Goal: Complete application form: Complete application form

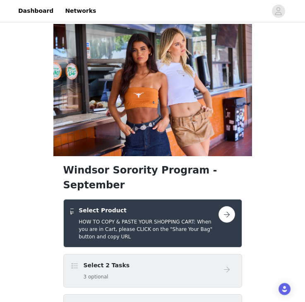
click at [170, 261] on div "Select 2 Tasks 3 optional" at bounding box center [144, 270] width 148 height 19
click at [271, 241] on div "Windsor Sorority Program - September Select Product HOW TO COPY & PASTE YOUR SH…" at bounding box center [152, 271] width 305 height 494
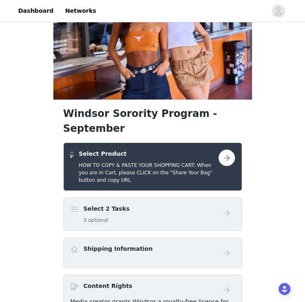
scroll to position [68, 0]
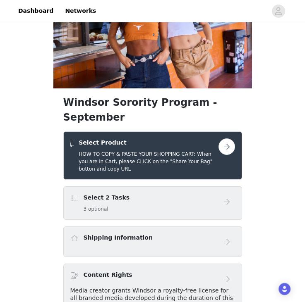
click at [223, 138] on button "button" at bounding box center [226, 146] width 17 height 17
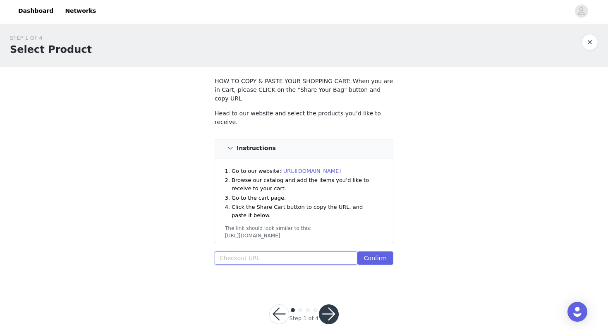
click at [249, 251] on input "text" at bounding box center [286, 257] width 143 height 13
paste input "https://www.windsorstore.com/cart/43291397390387:1,41713146527795:1,43317638430…"
type input "https://www.windsorstore.com/cart/43291397390387:1,41713146527795:1,43317638430…"
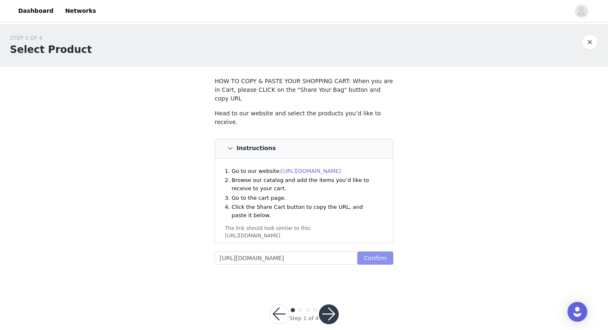
click at [304, 251] on button "Confirm" at bounding box center [375, 257] width 36 height 13
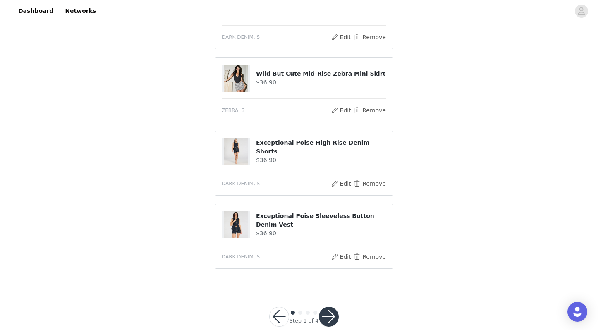
scroll to position [577, 0]
click at [304, 302] on button "button" at bounding box center [329, 316] width 20 height 20
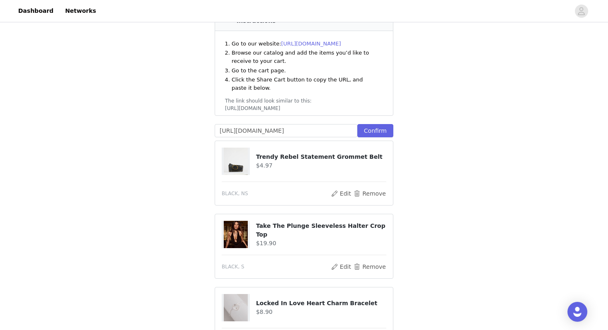
scroll to position [166, 0]
click at [304, 188] on button "Remove" at bounding box center [369, 193] width 33 height 10
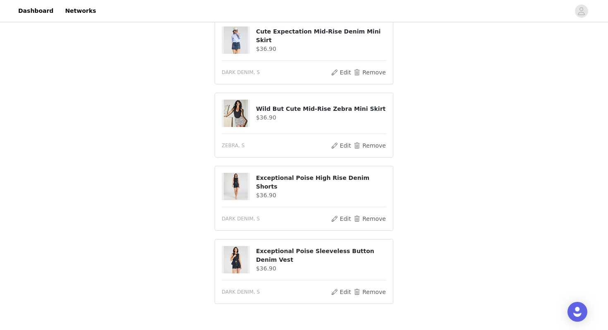
scroll to position [540, 0]
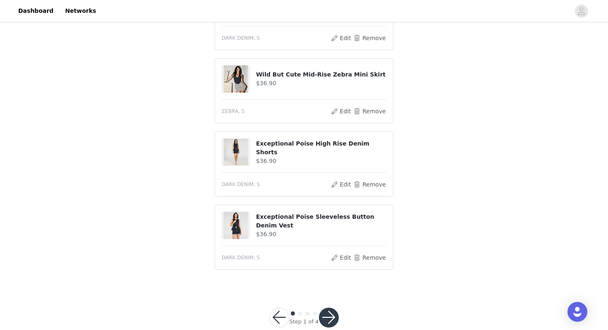
click at [304, 302] on button "button" at bounding box center [329, 318] width 20 height 20
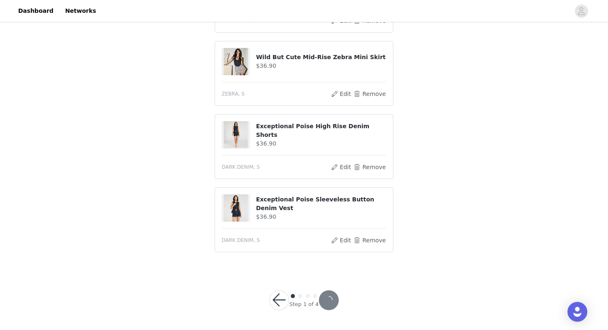
scroll to position [510, 0]
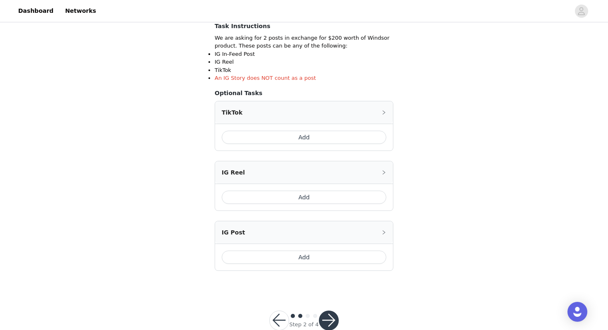
scroll to position [169, 0]
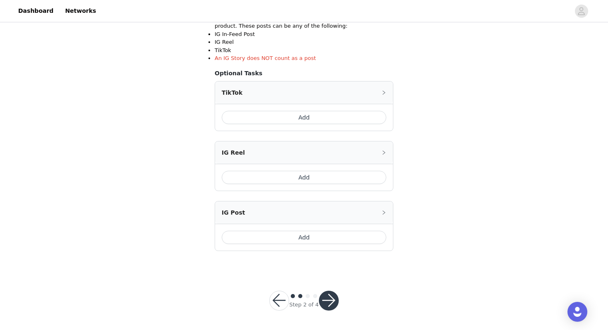
click at [293, 237] on button "Add" at bounding box center [304, 237] width 165 height 13
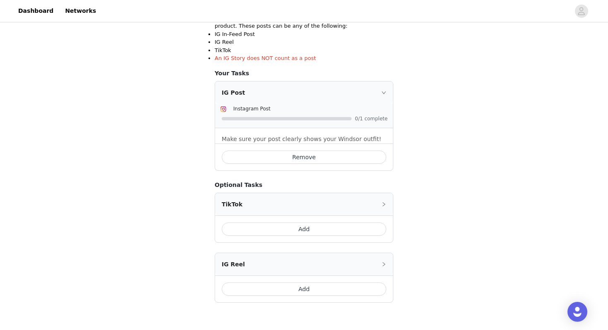
click at [304, 122] on div at bounding box center [305, 118] width 166 height 9
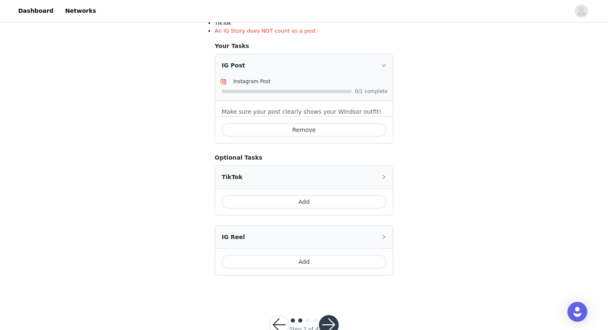
scroll to position [221, 0]
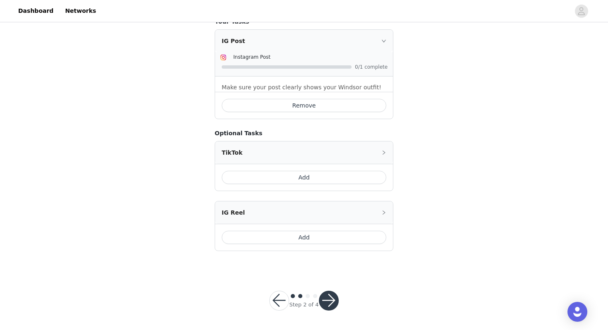
click at [297, 178] on button "Add" at bounding box center [304, 177] width 165 height 13
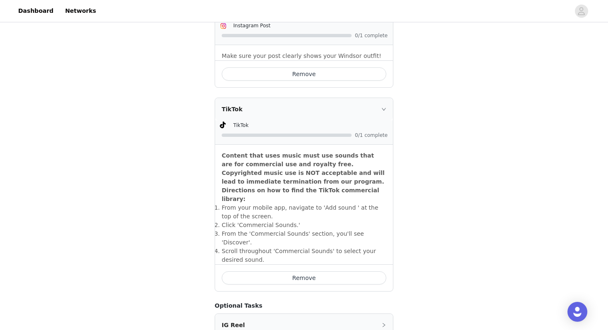
scroll to position [259, 0]
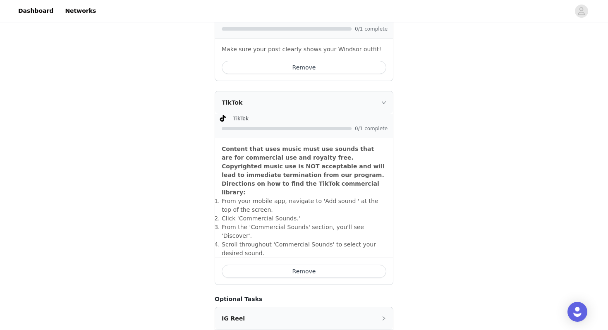
click at [304, 265] on button "Remove" at bounding box center [304, 271] width 165 height 13
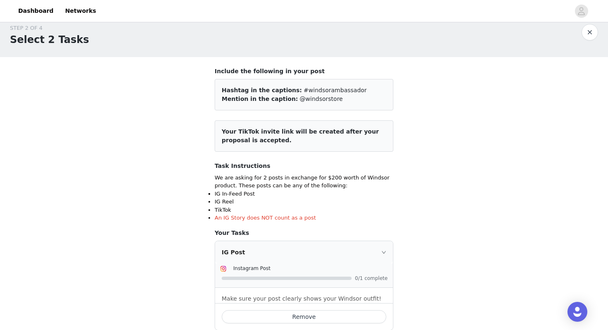
scroll to position [0, 0]
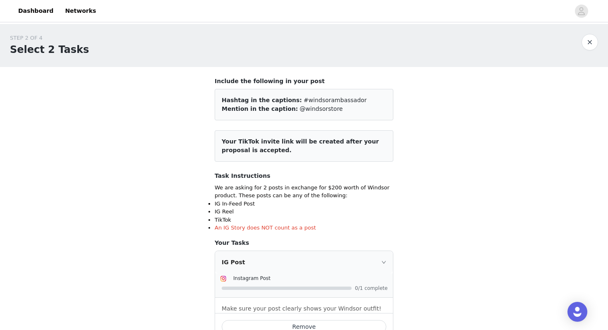
click at [304, 166] on div "STEP 2 OF 4 Select 2 Tasks Include the following in your post Hashtag in the ca…" at bounding box center [304, 258] width 608 height 468
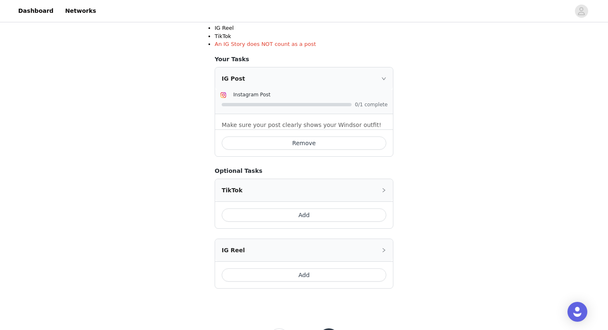
scroll to position [221, 0]
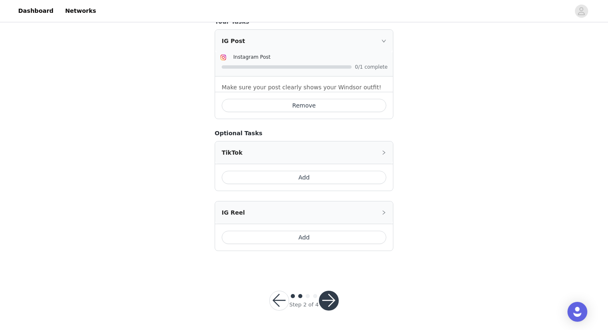
click at [304, 295] on button "button" at bounding box center [329, 301] width 20 height 20
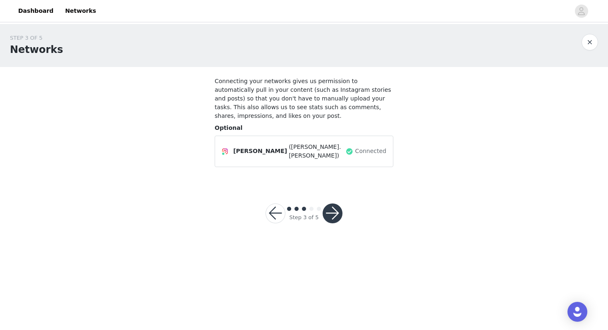
click at [304, 207] on button "button" at bounding box center [332, 213] width 20 height 20
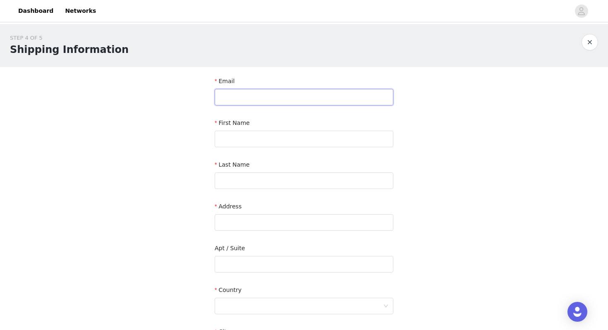
click at [269, 101] on input "text" at bounding box center [304, 97] width 179 height 17
type input "carissagallardo62@gmail.com"
type input "Carissa"
type input "Gallardo"
type input "13343 Glenside Dr"
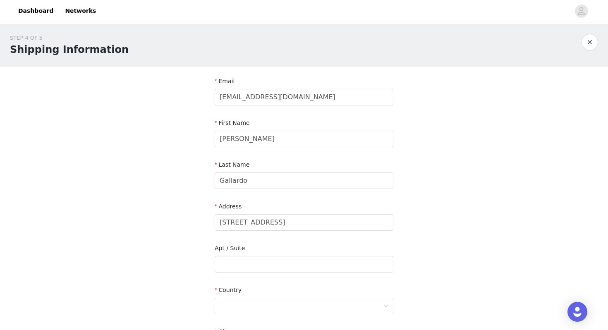
type input "Farmers Branch"
type input "72534"
type input "4695867310"
click at [287, 218] on input "13343 Glenside Dr" at bounding box center [304, 222] width 179 height 17
drag, startPoint x: 287, startPoint y: 218, endPoint x: 218, endPoint y: 215, distance: 68.7
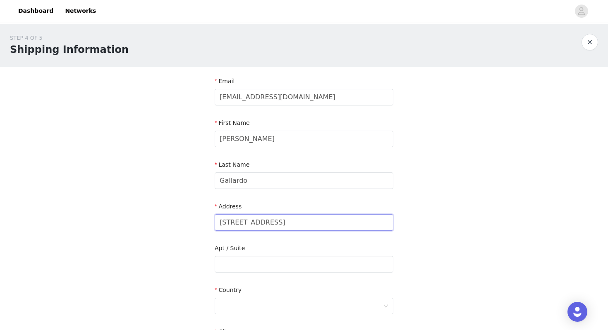
click at [218, 215] on input "13343 Glenside Dr" at bounding box center [304, 222] width 179 height 17
type input "1453 Telluride Ln"
click at [133, 72] on div "STEP 4 OF 5 Shipping Information Email carissagallardo62@gmail.com First Name C…" at bounding box center [304, 243] width 608 height 439
click at [114, 133] on div "STEP 4 OF 5 Shipping Information Email carissagallardo62@gmail.com First Name C…" at bounding box center [304, 243] width 608 height 439
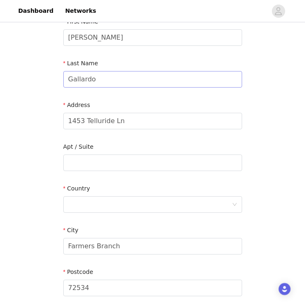
scroll to position [103, 0]
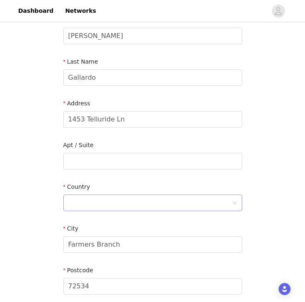
click at [154, 202] on div at bounding box center [149, 203] width 163 height 16
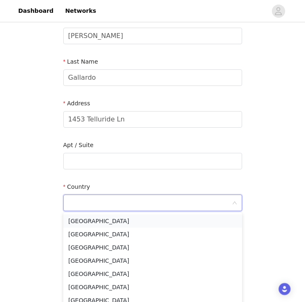
click at [135, 222] on li "United States" at bounding box center [152, 221] width 179 height 13
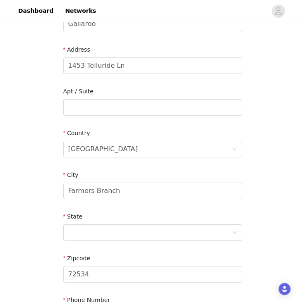
scroll to position [158, 0]
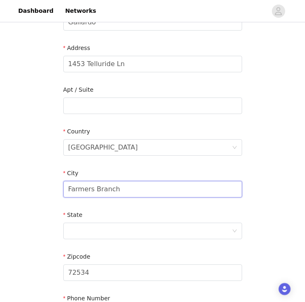
click at [135, 189] on input "Farmers Branch" at bounding box center [152, 189] width 179 height 17
drag, startPoint x: 135, startPoint y: 189, endPoint x: 57, endPoint y: 185, distance: 77.4
click at [57, 185] on section "Email carissagallardo62@gmail.com First Name Carissa Last Name Gallardo Address…" at bounding box center [152, 127] width 198 height 437
type input "n"
type input "Norman"
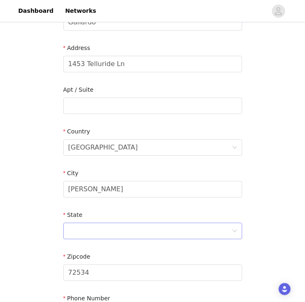
click at [80, 224] on div at bounding box center [149, 231] width 163 height 16
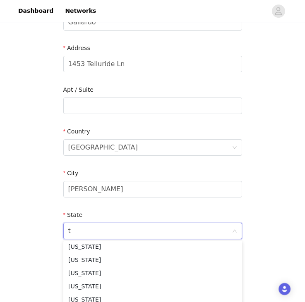
scroll to position [55, 0]
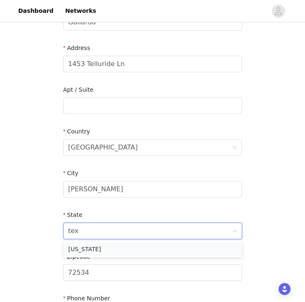
click at [83, 248] on li "Texas" at bounding box center [152, 249] width 179 height 13
type input "tex"
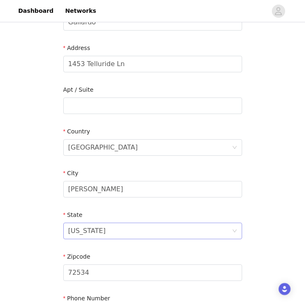
click at [93, 238] on div "Texas" at bounding box center [149, 231] width 163 height 16
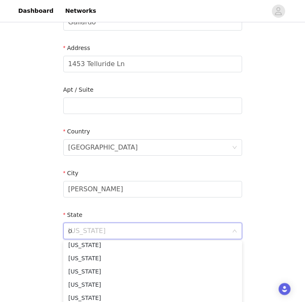
scroll to position [2, 0]
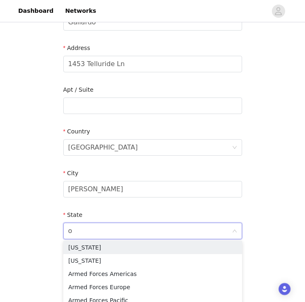
type input "ok"
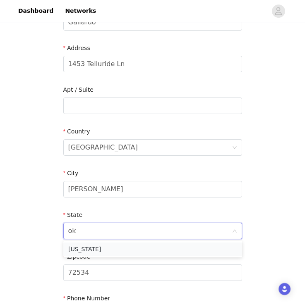
click at [87, 246] on li "Oklahoma" at bounding box center [152, 249] width 179 height 13
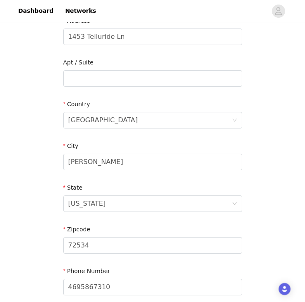
scroll to position [193, 0]
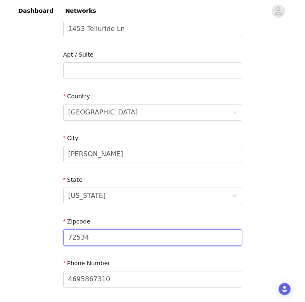
click at [101, 237] on input "72534" at bounding box center [152, 237] width 179 height 17
type input "7"
type input "73071"
click at [19, 241] on div "STEP 4 OF 5 Shipping Information Email carissagallardo62@gmail.com First Name C…" at bounding box center [152, 71] width 305 height 480
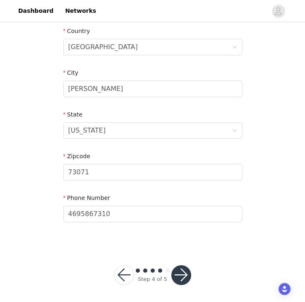
scroll to position [261, 0]
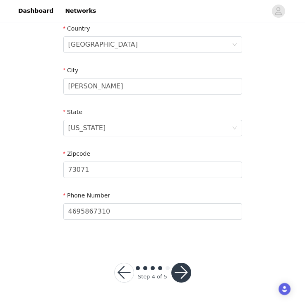
click at [178, 270] on button "button" at bounding box center [181, 273] width 20 height 20
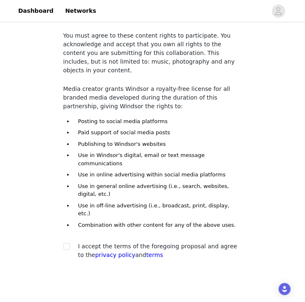
scroll to position [56, 0]
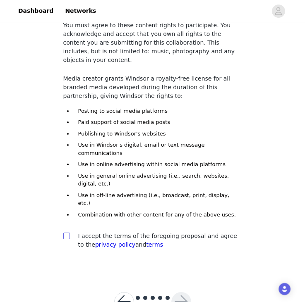
click at [67, 233] on input "checkbox" at bounding box center [66, 236] width 6 height 6
checkbox input "true"
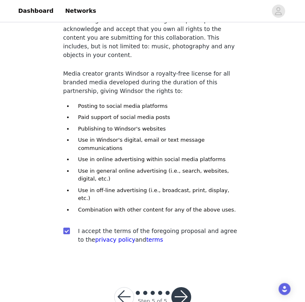
click at [181, 287] on button "button" at bounding box center [181, 297] width 20 height 20
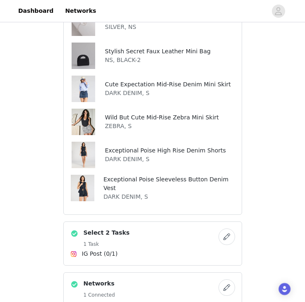
scroll to position [257, 0]
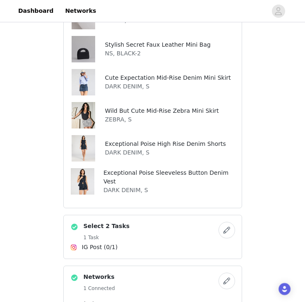
click at [226, 222] on button "button" at bounding box center [226, 230] width 17 height 17
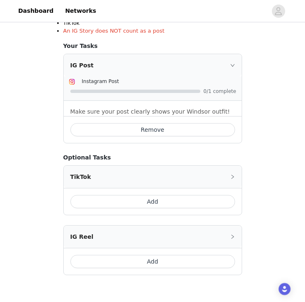
scroll to position [197, 0]
click at [234, 62] on icon "icon: right" at bounding box center [232, 64] width 5 height 5
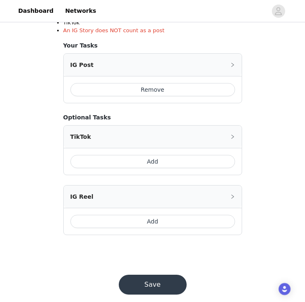
click at [147, 280] on button "Save" at bounding box center [153, 285] width 68 height 20
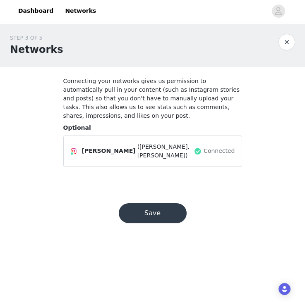
click at [156, 217] on button "Save" at bounding box center [153, 213] width 68 height 20
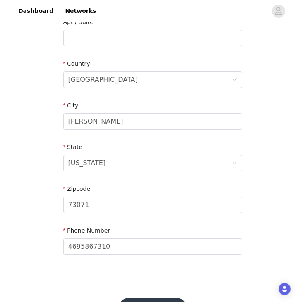
scroll to position [261, 0]
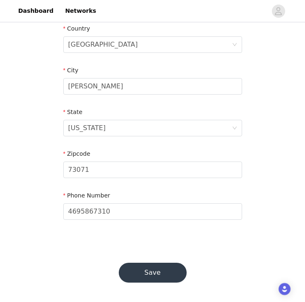
click at [142, 272] on button "Save" at bounding box center [153, 273] width 68 height 20
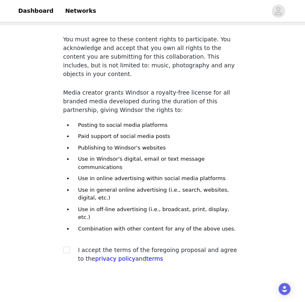
scroll to position [61, 0]
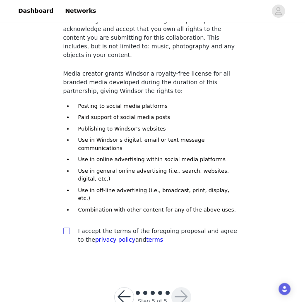
click at [67, 228] on input "checkbox" at bounding box center [66, 231] width 6 height 6
checkbox input "true"
click at [180, 287] on button "button" at bounding box center [181, 297] width 20 height 20
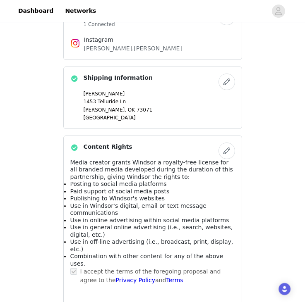
scroll to position [564, 0]
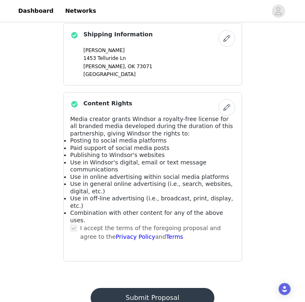
click at [154, 288] on button "Submit Proposal" at bounding box center [153, 298] width 124 height 20
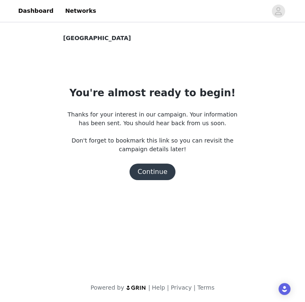
click at [148, 170] on button "Continue" at bounding box center [152, 172] width 46 height 17
